Goal: Find contact information: Find contact information

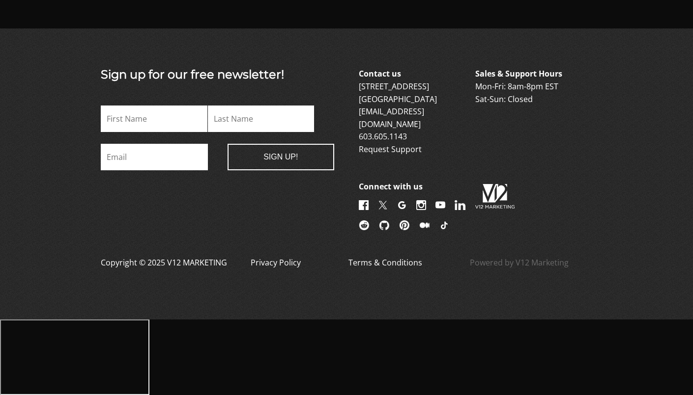
scroll to position [2384, 0]
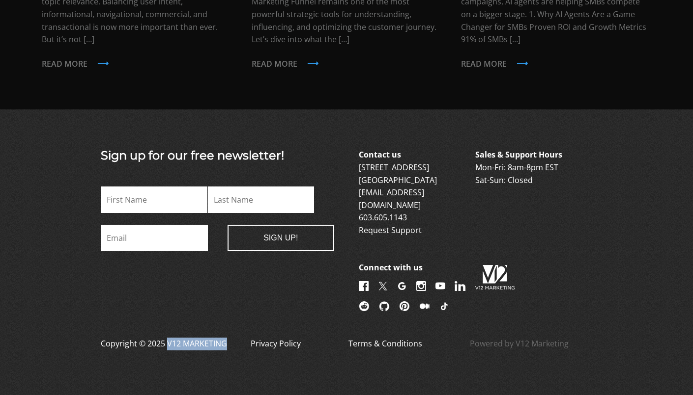
drag, startPoint x: 228, startPoint y: 340, endPoint x: 167, endPoint y: 338, distance: 60.9
click at [167, 338] on div "Copyright © 2025 V12 MARKETING Privacy Policy Terms & Conditions Powered by V12…" at bounding box center [346, 350] width 540 height 24
copy p "V12 MARKETING"
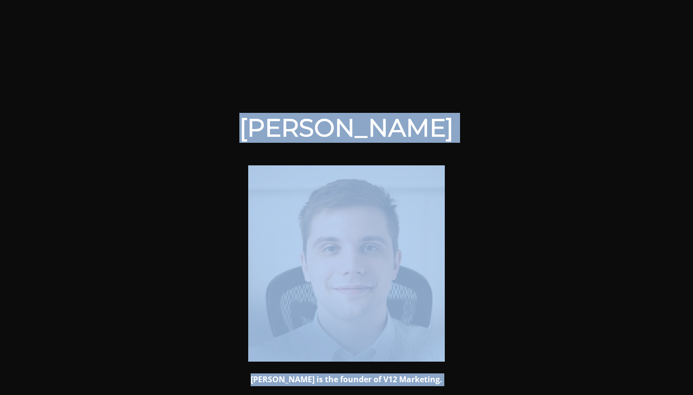
drag, startPoint x: 66, startPoint y: 113, endPoint x: 692, endPoint y: 418, distance: 696.7
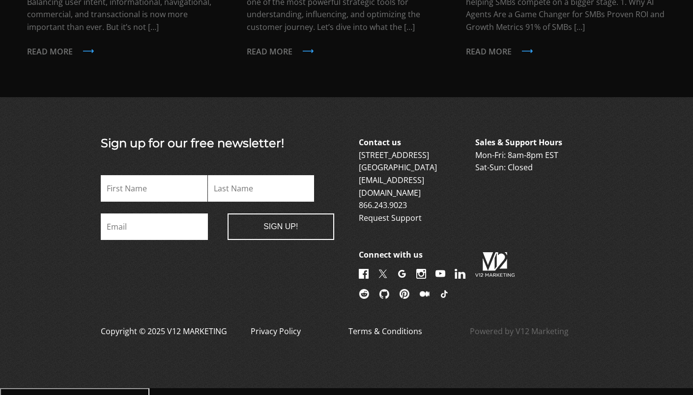
scroll to position [961, 0]
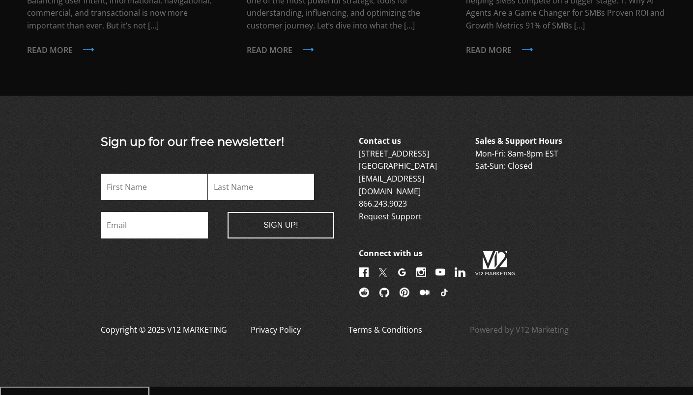
click at [589, 277] on div "Contact us 6 Garvins Falls Road Concord, NH 03301 info@v12marketing.com 866.243…" at bounding box center [475, 218] width 233 height 166
drag, startPoint x: 452, startPoint y: 179, endPoint x: 360, endPoint y: 181, distance: 92.4
click at [360, 181] on p "Contact us 6 Garvins Falls Road Concord, NH 03301 info@v12marketing.com 866.243…" at bounding box center [416, 179] width 114 height 88
